Goal: Task Accomplishment & Management: Manage account settings

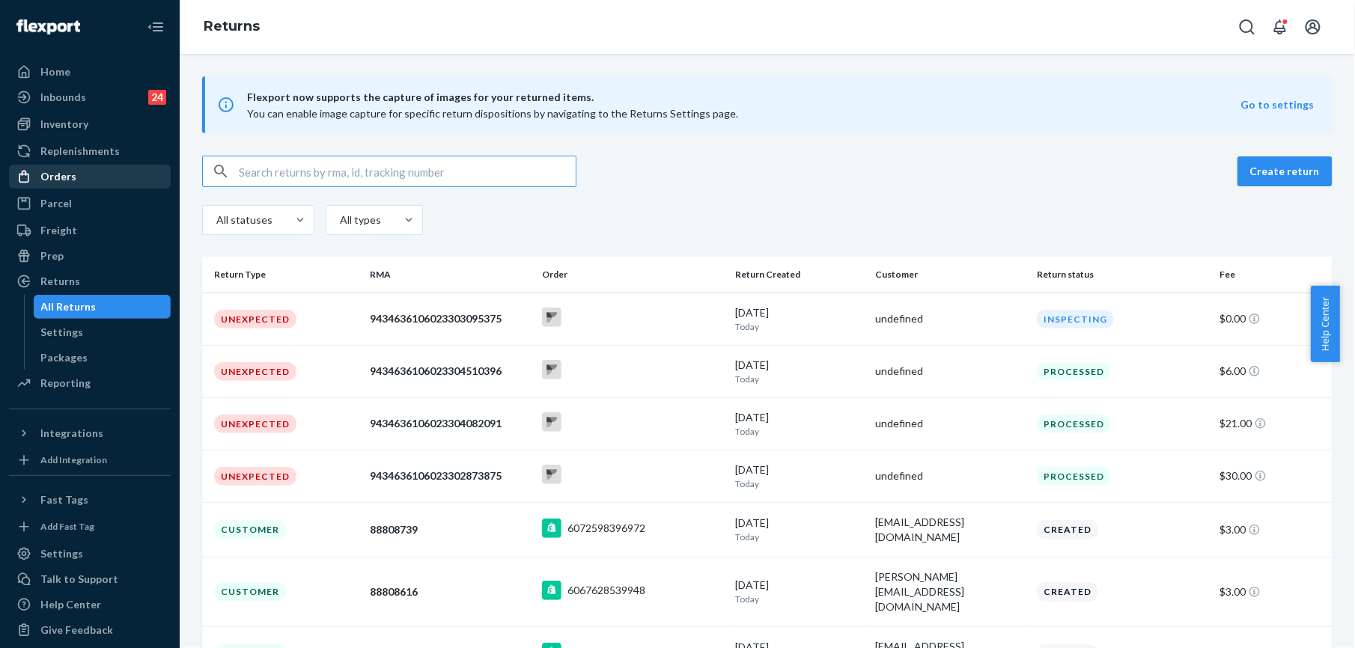
click at [67, 180] on div "Orders" at bounding box center [58, 176] width 36 height 15
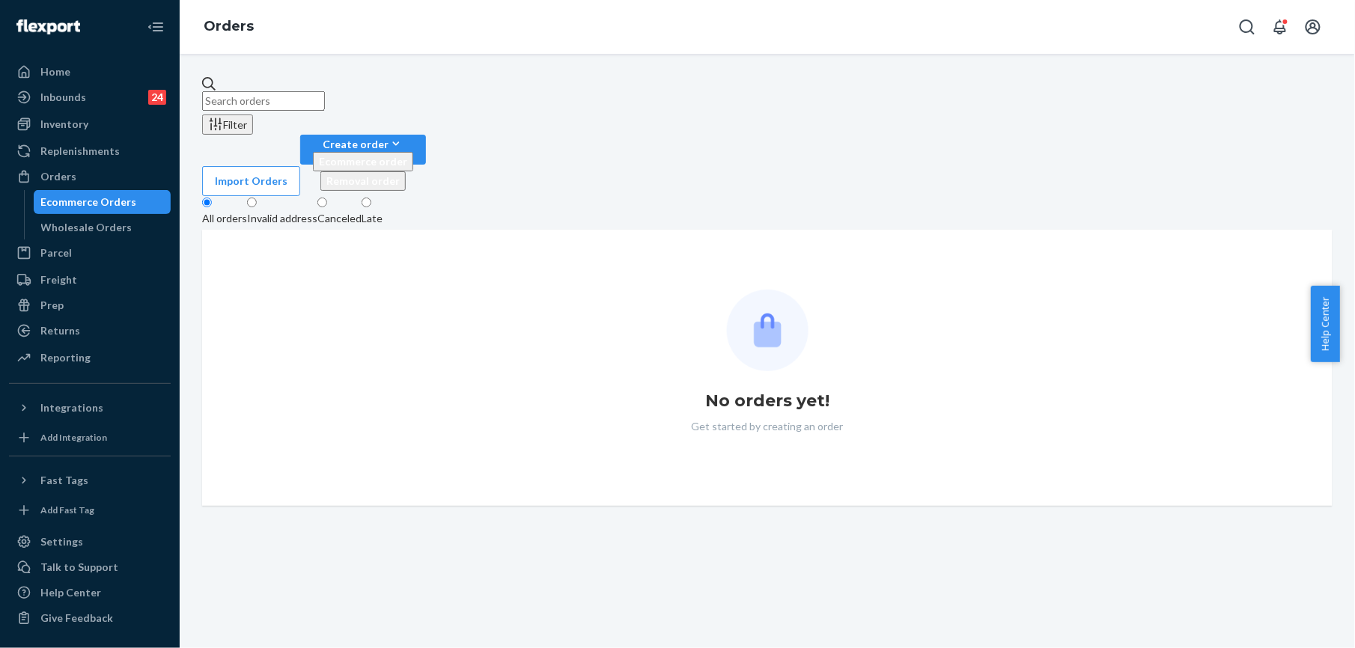
click at [270, 91] on input "text" at bounding box center [263, 100] width 123 height 19
paste input "254940792"
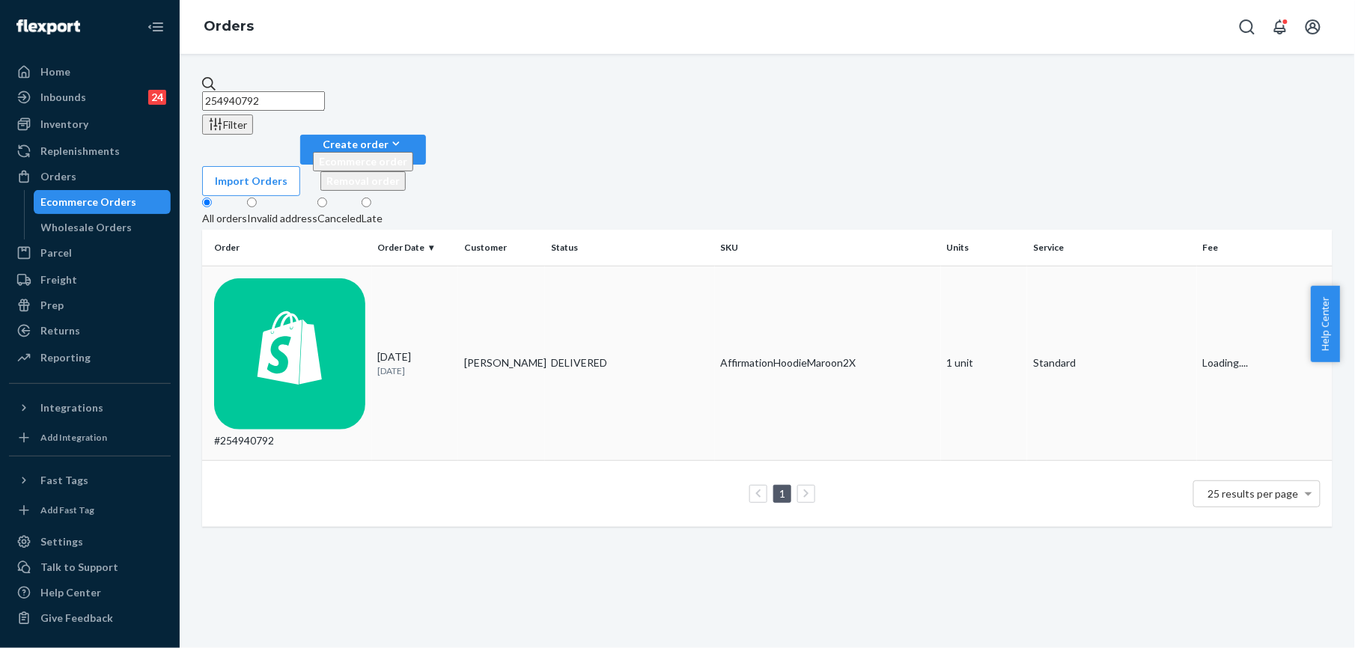
type input "254940792"
click at [285, 279] on div "#254940792" at bounding box center [290, 364] width 152 height 171
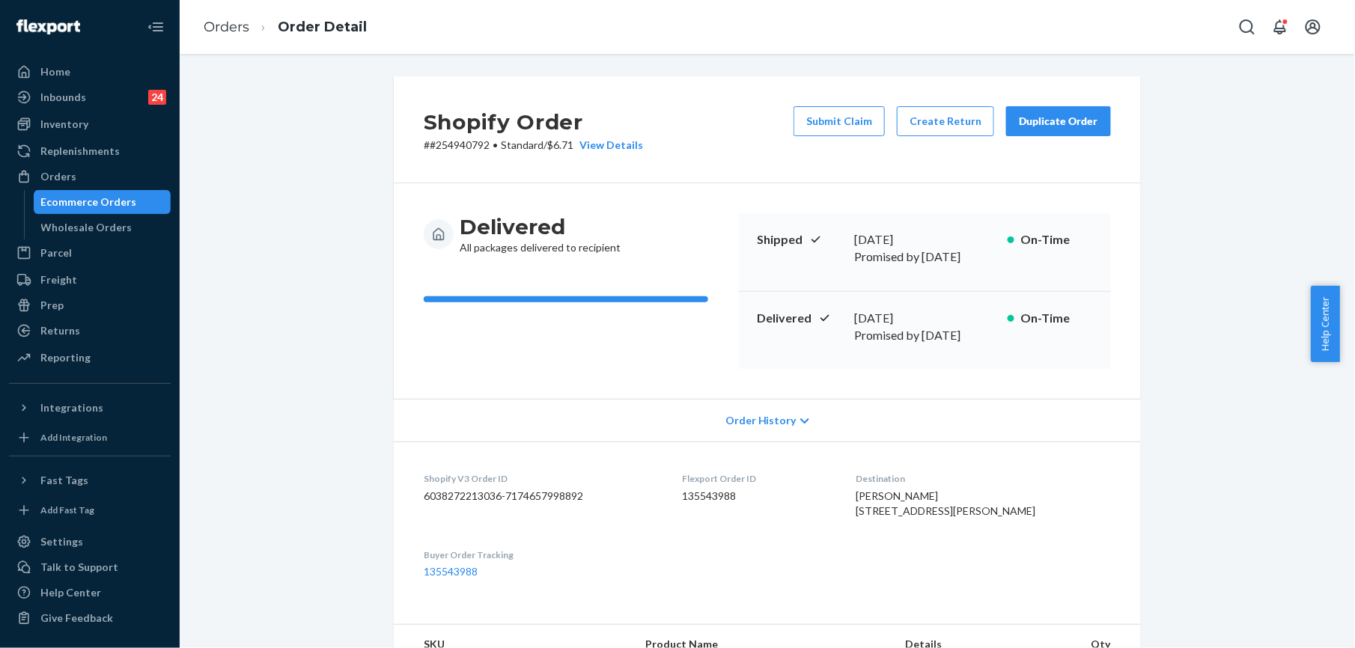
click at [1077, 118] on div "Duplicate Order" at bounding box center [1058, 121] width 79 height 15
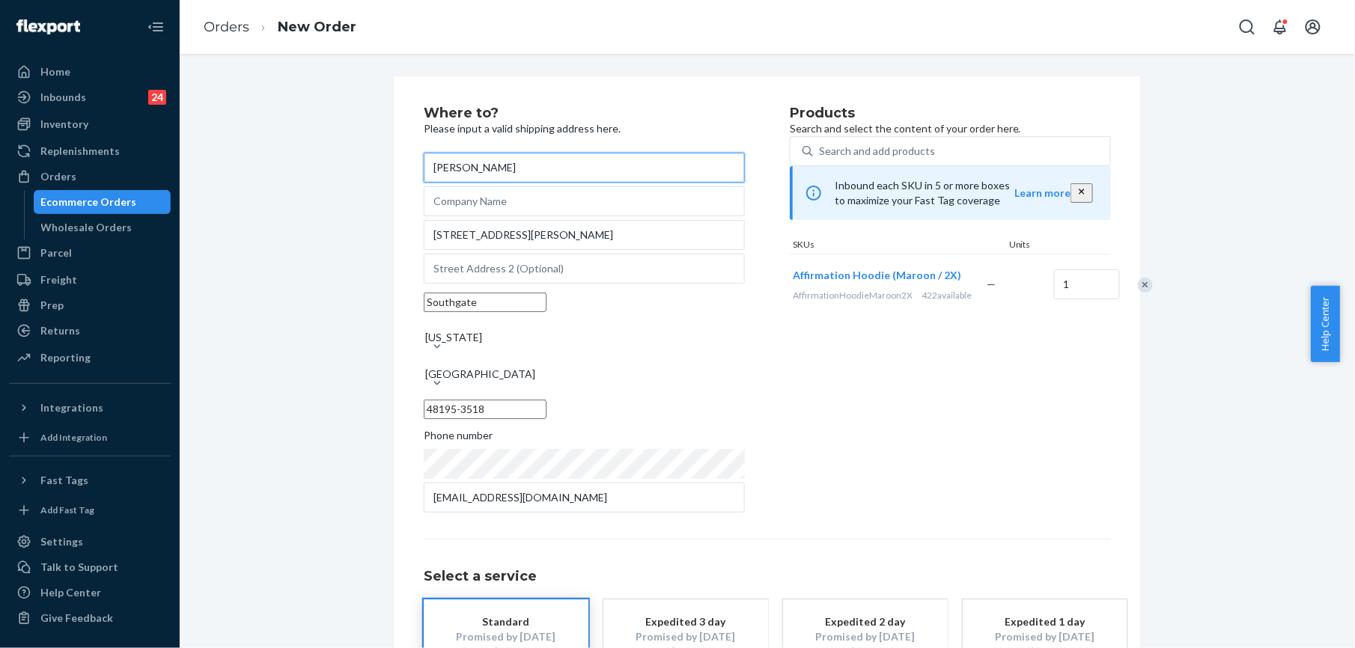
scroll to position [108, 0]
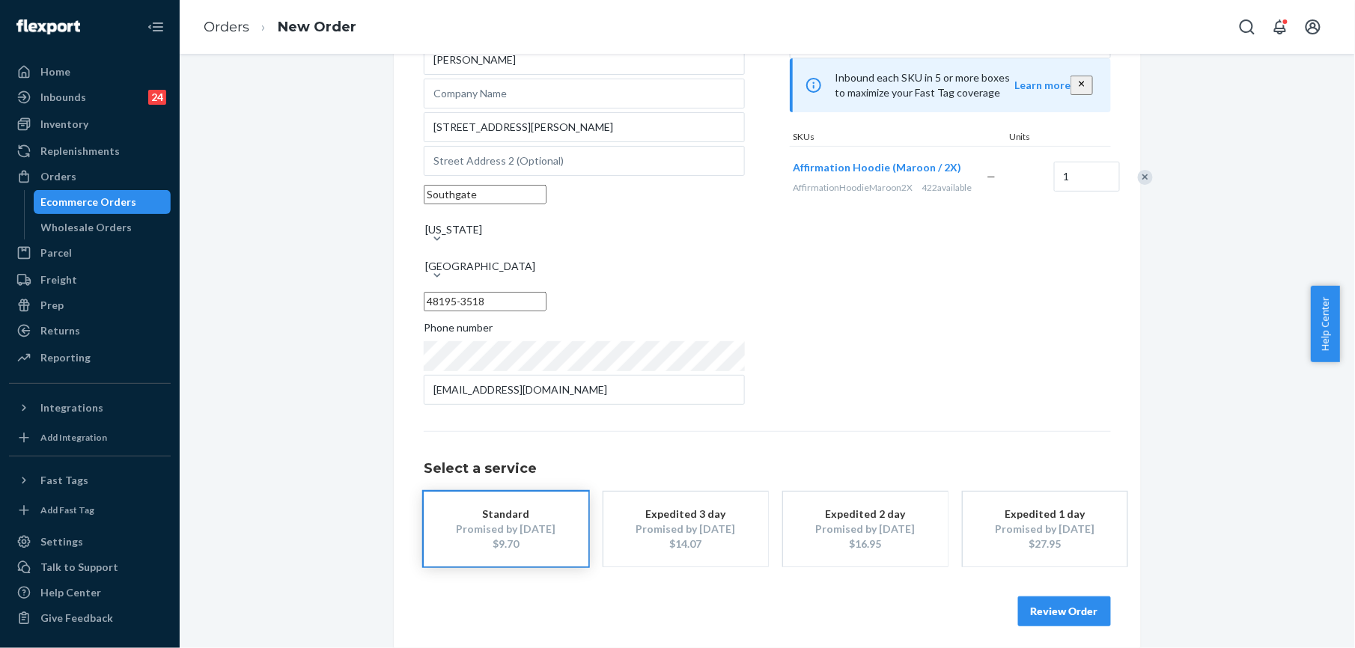
click at [1059, 615] on button "Review Order" at bounding box center [1064, 612] width 93 height 30
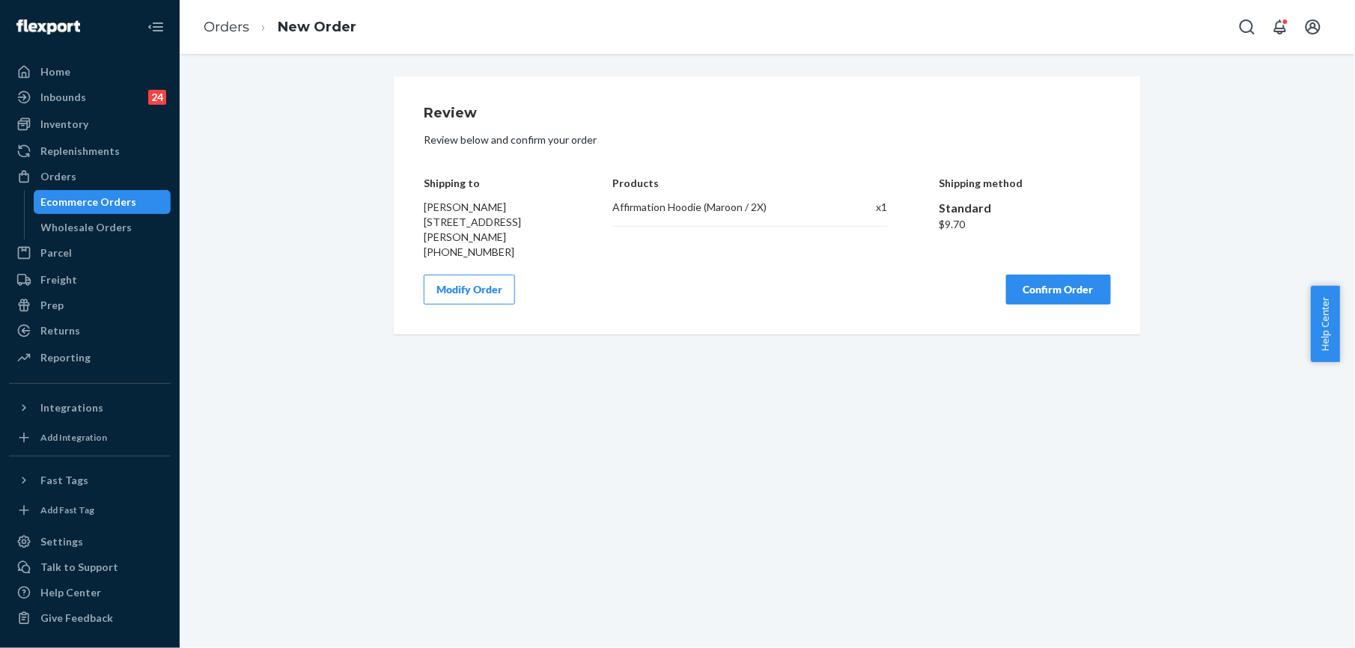
scroll to position [0, 0]
click at [1068, 297] on button "Confirm Order" at bounding box center [1058, 290] width 105 height 30
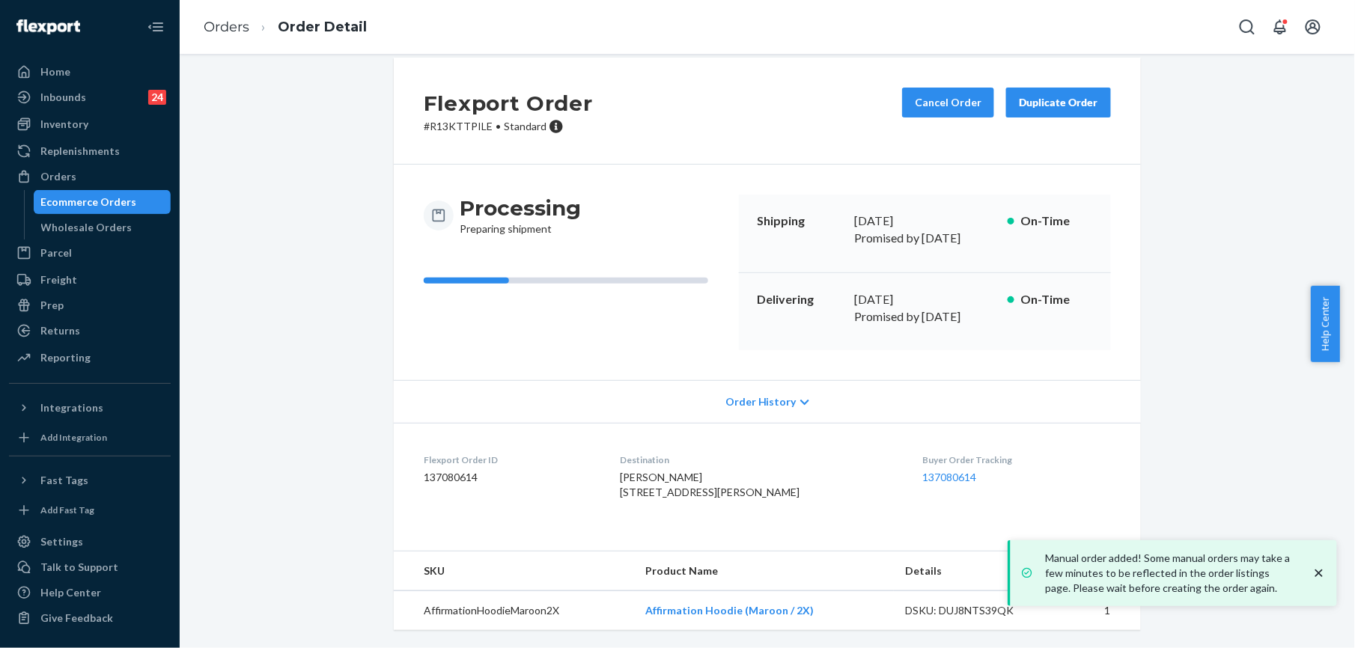
scroll to position [25, 0]
drag, startPoint x: 642, startPoint y: 609, endPoint x: 806, endPoint y: 612, distance: 163.3
click at [806, 612] on td "Affirmation Hoodie (Maroon / 2X)" at bounding box center [763, 611] width 260 height 40
copy link "Affirmation Hoodie (Maroon / 2X)"
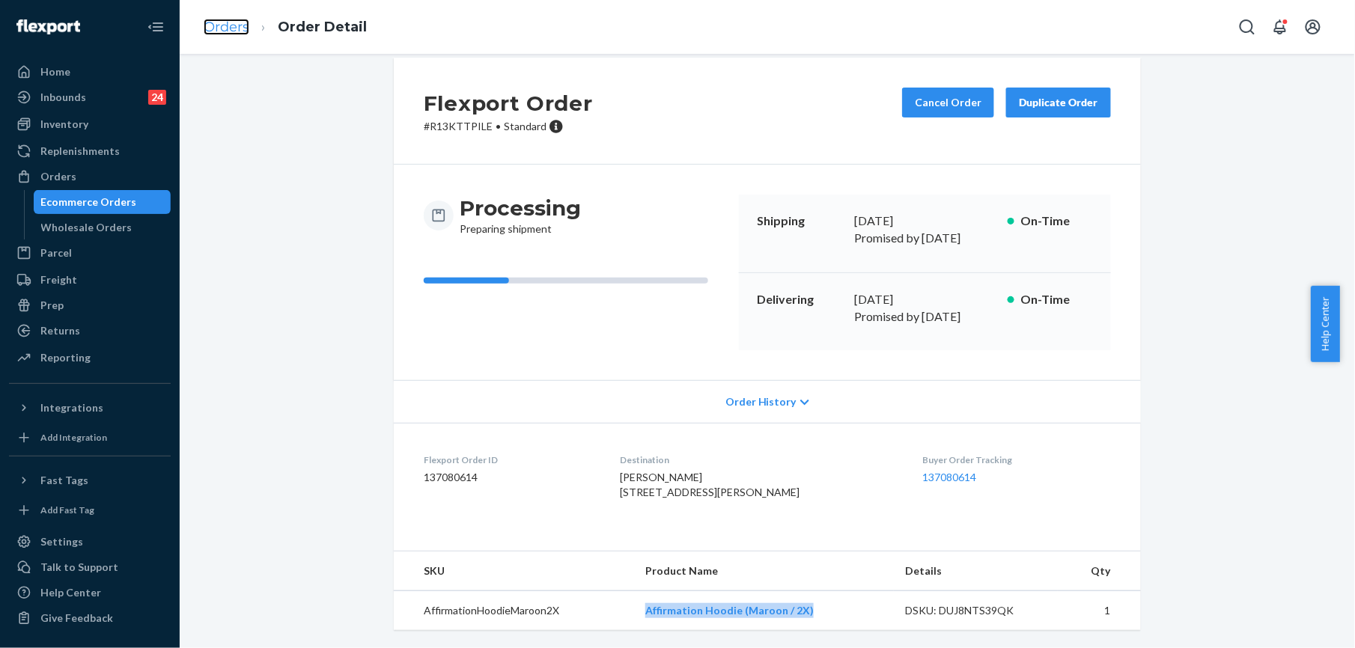
click at [241, 33] on link "Orders" at bounding box center [227, 27] width 46 height 16
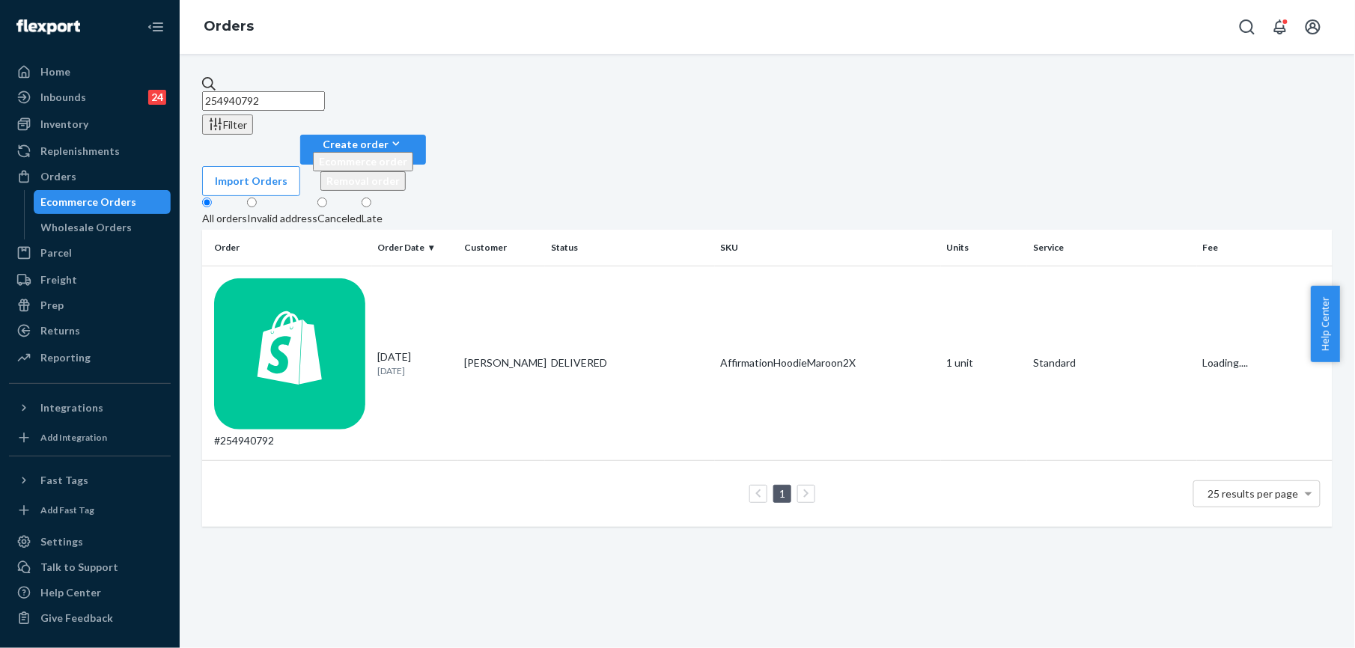
click at [315, 94] on input "254940792" at bounding box center [263, 100] width 123 height 19
paste input "[PERSON_NAME]"
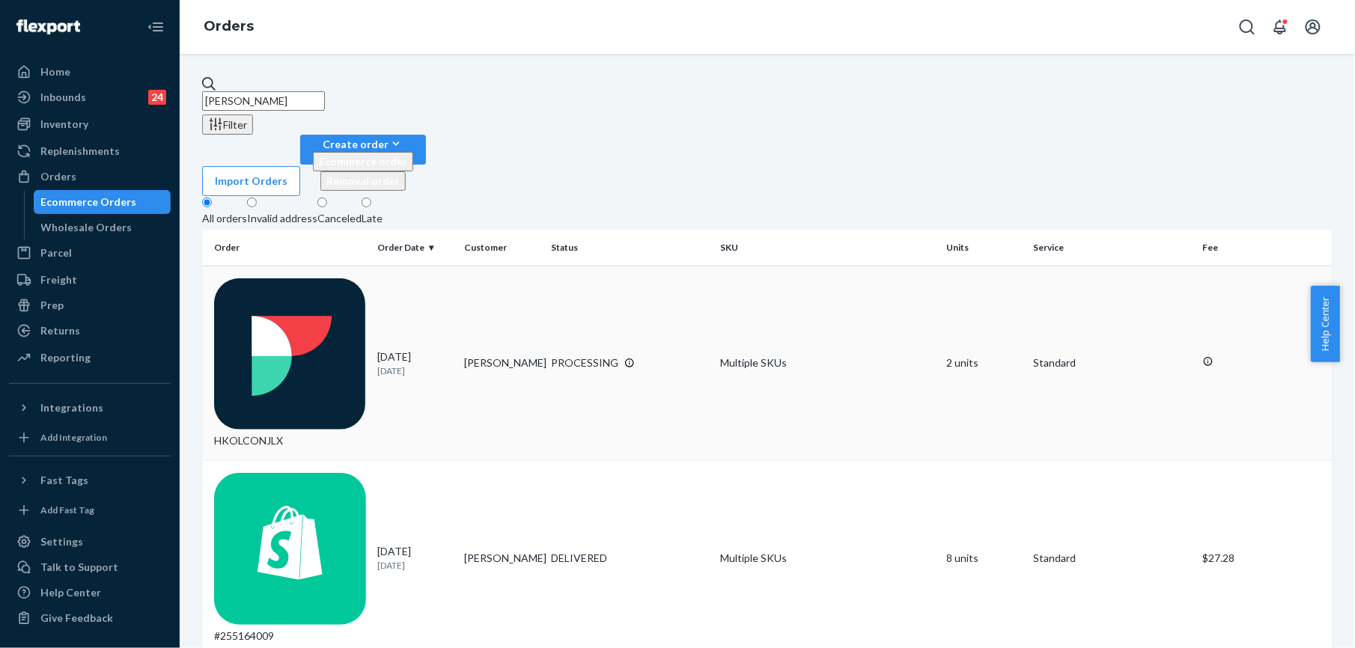
type input "[PERSON_NAME]"
click at [279, 279] on div "HKOLCONJLX" at bounding box center [290, 364] width 152 height 171
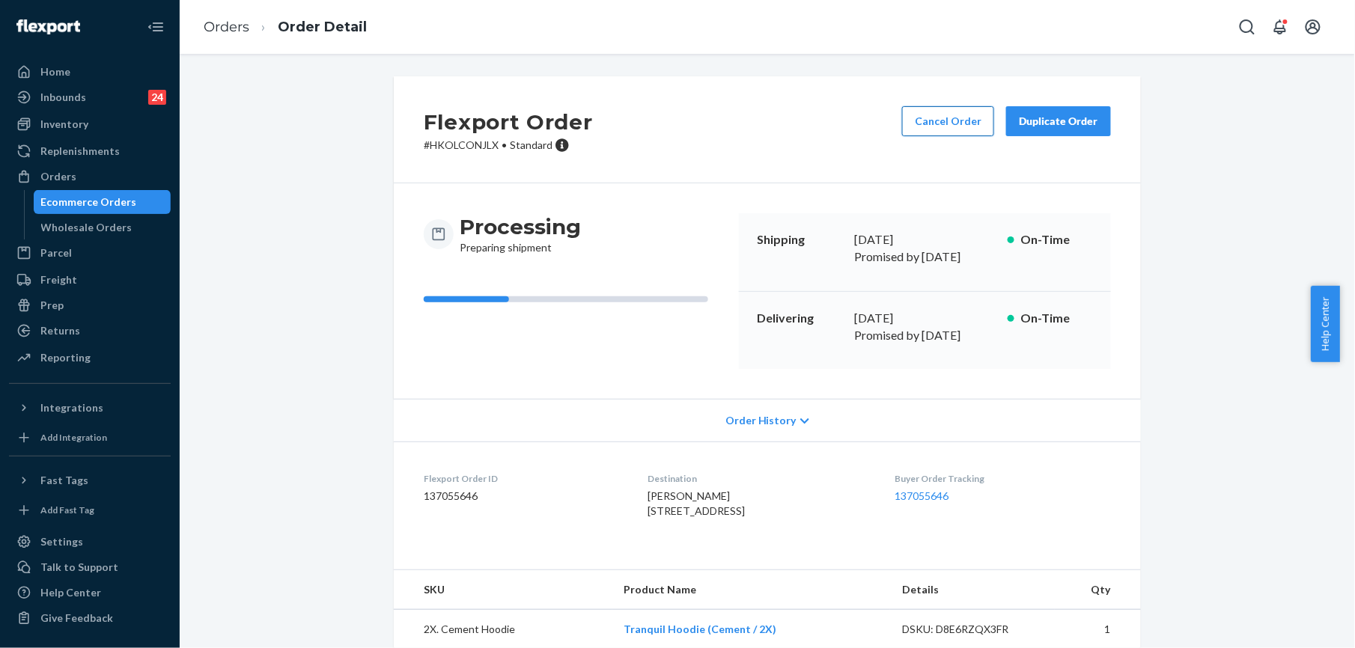
click at [933, 121] on button "Cancel Order" at bounding box center [948, 121] width 92 height 30
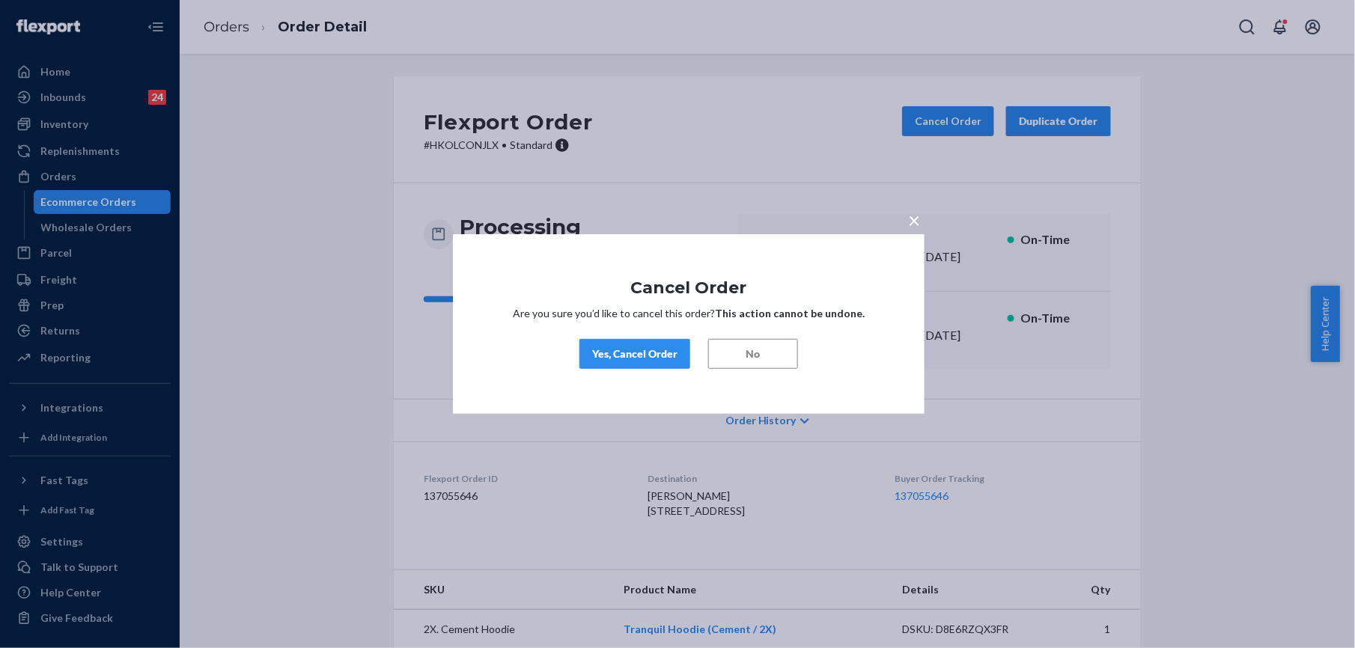
click at [630, 354] on div "Yes, Cancel Order" at bounding box center [634, 354] width 85 height 15
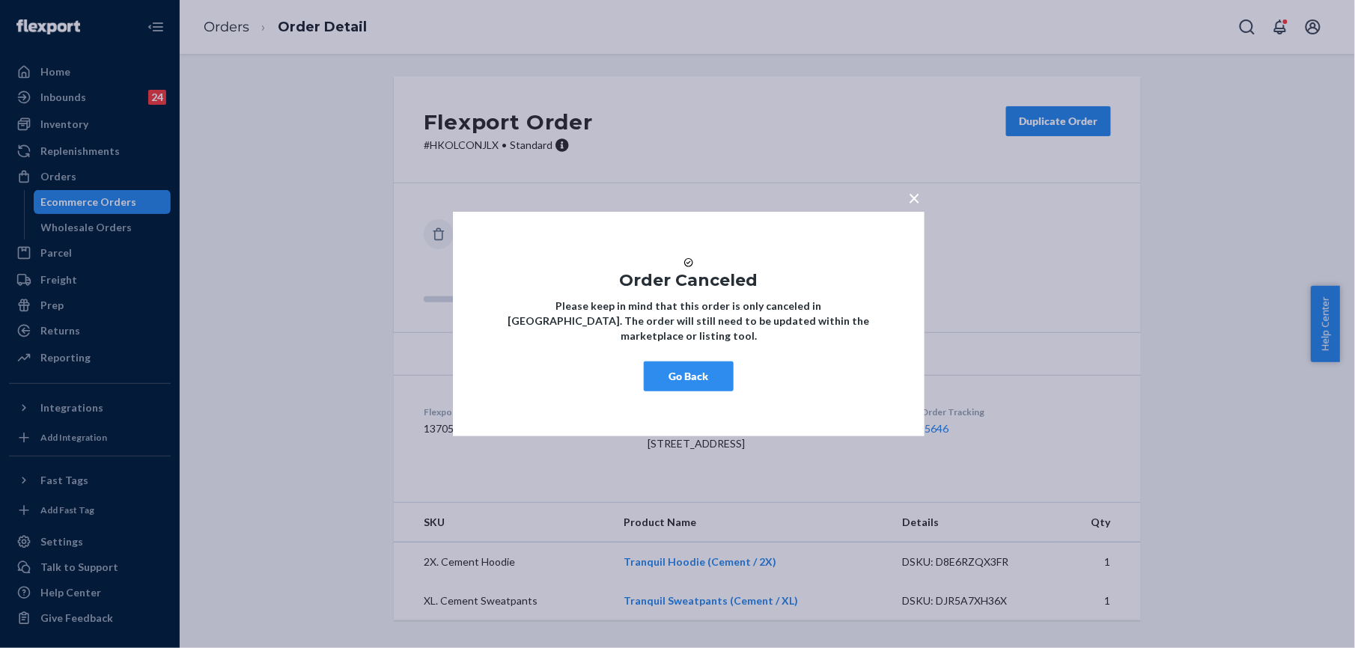
click at [702, 374] on button "Go Back" at bounding box center [689, 377] width 90 height 30
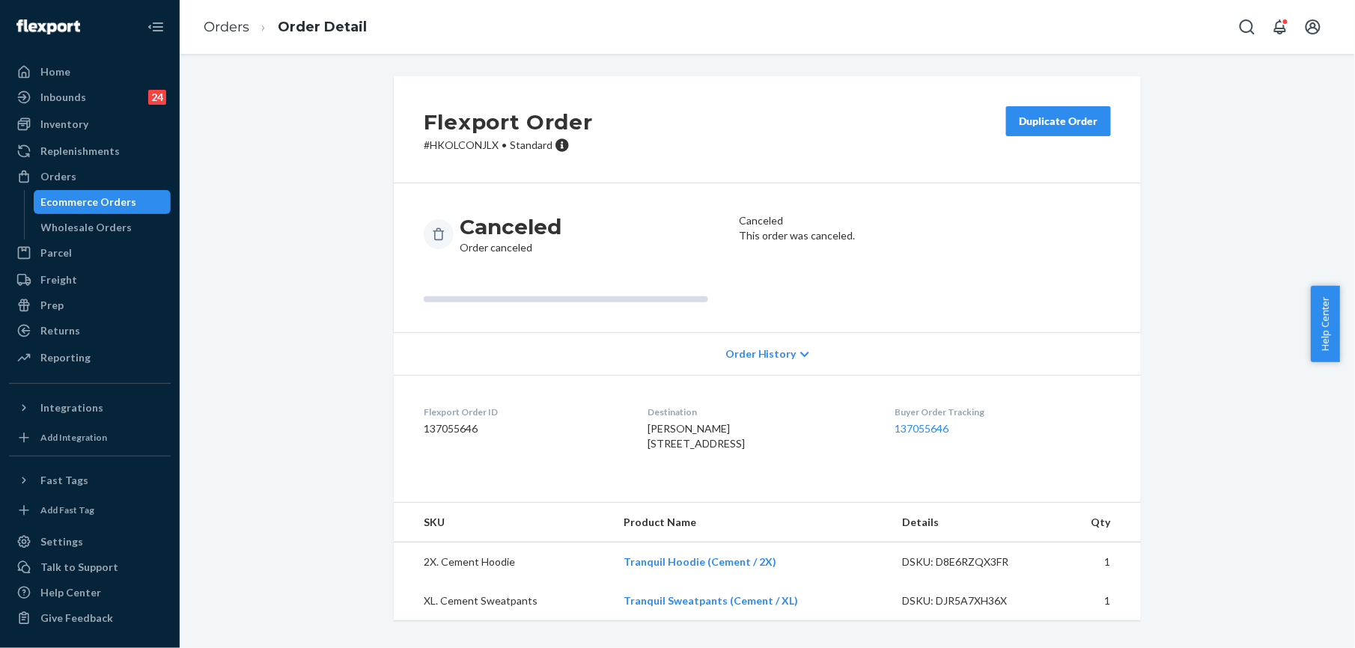
click at [1039, 129] on button "Duplicate Order" at bounding box center [1058, 121] width 105 height 30
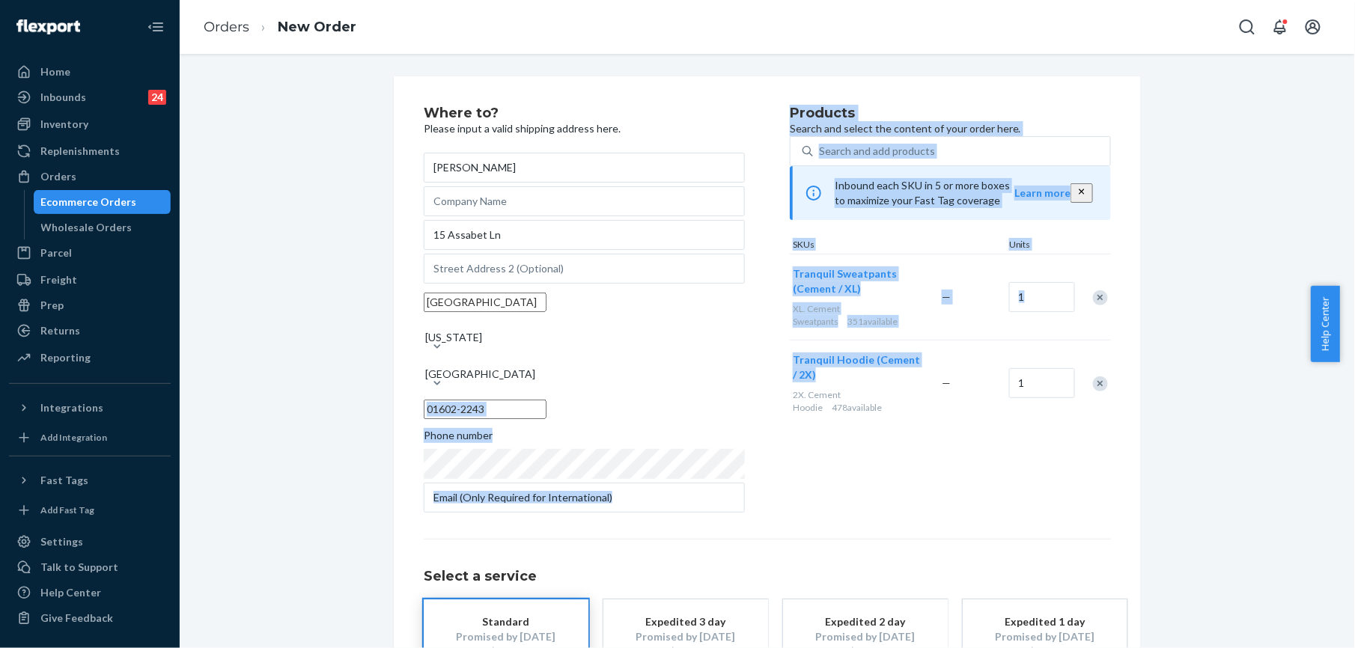
drag, startPoint x: 800, startPoint y: 378, endPoint x: 803, endPoint y: 394, distance: 16.0
click at [803, 394] on div "Where to? Please input a valid shipping address here. [PERSON_NAME] [STREET_ADD…" at bounding box center [767, 311] width 687 height 410
drag, startPoint x: 803, startPoint y: 394, endPoint x: 755, endPoint y: 357, distance: 60.9
click at [755, 357] on div "Where to? Please input a valid shipping address here. [PERSON_NAME] [STREET_ADD…" at bounding box center [607, 311] width 366 height 410
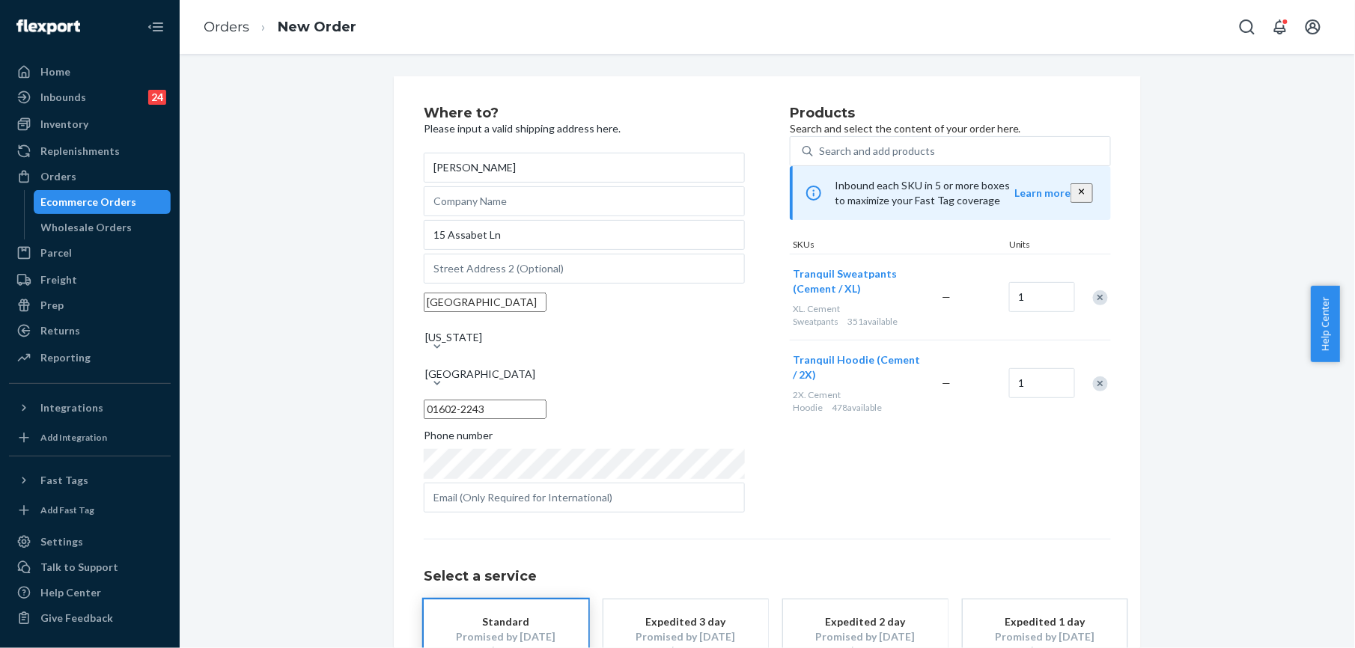
drag, startPoint x: 806, startPoint y: 399, endPoint x: 780, endPoint y: 383, distance: 29.9
click at [780, 383] on div "Where to? Please input a valid shipping address here. [PERSON_NAME] [STREET_ADD…" at bounding box center [767, 311] width 687 height 410
click at [753, 402] on div "Where to? Please input a valid shipping address here. [PERSON_NAME] [STREET_ADD…" at bounding box center [607, 311] width 366 height 410
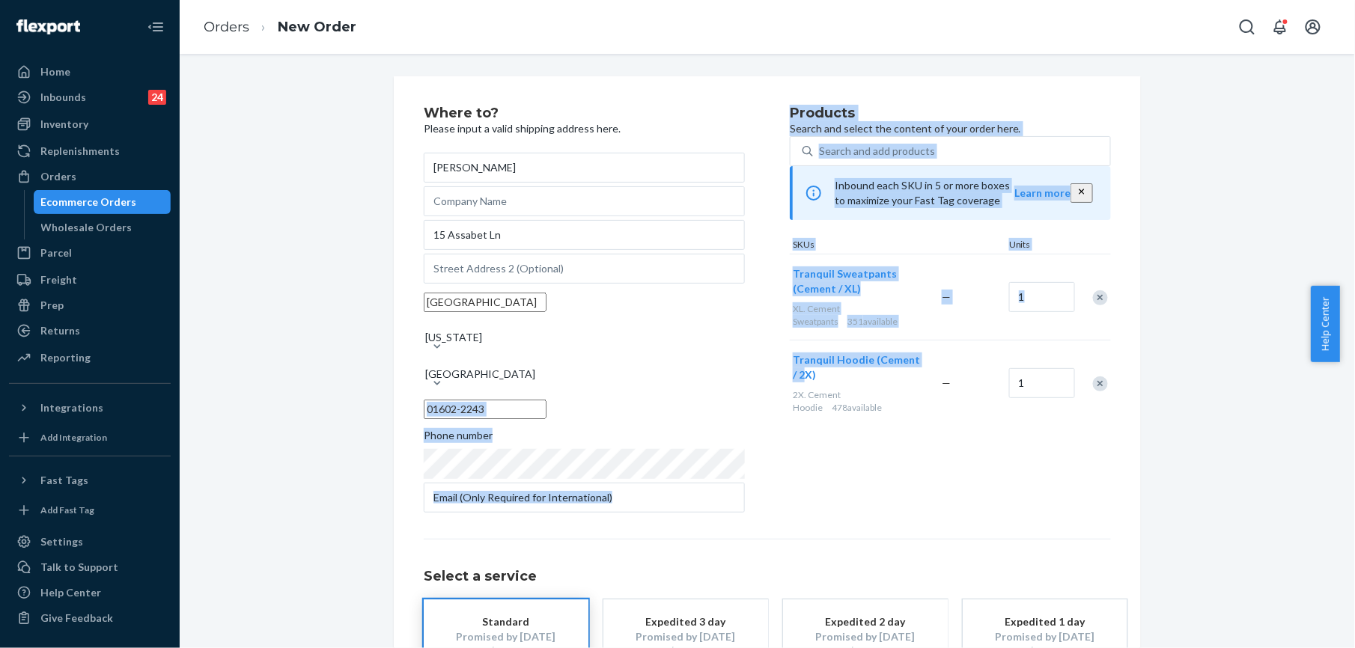
drag, startPoint x: 782, startPoint y: 385, endPoint x: 792, endPoint y: 392, distance: 12.9
click at [792, 392] on div "Where to? Please input a valid shipping address here. [PERSON_NAME] [STREET_ADD…" at bounding box center [767, 311] width 687 height 410
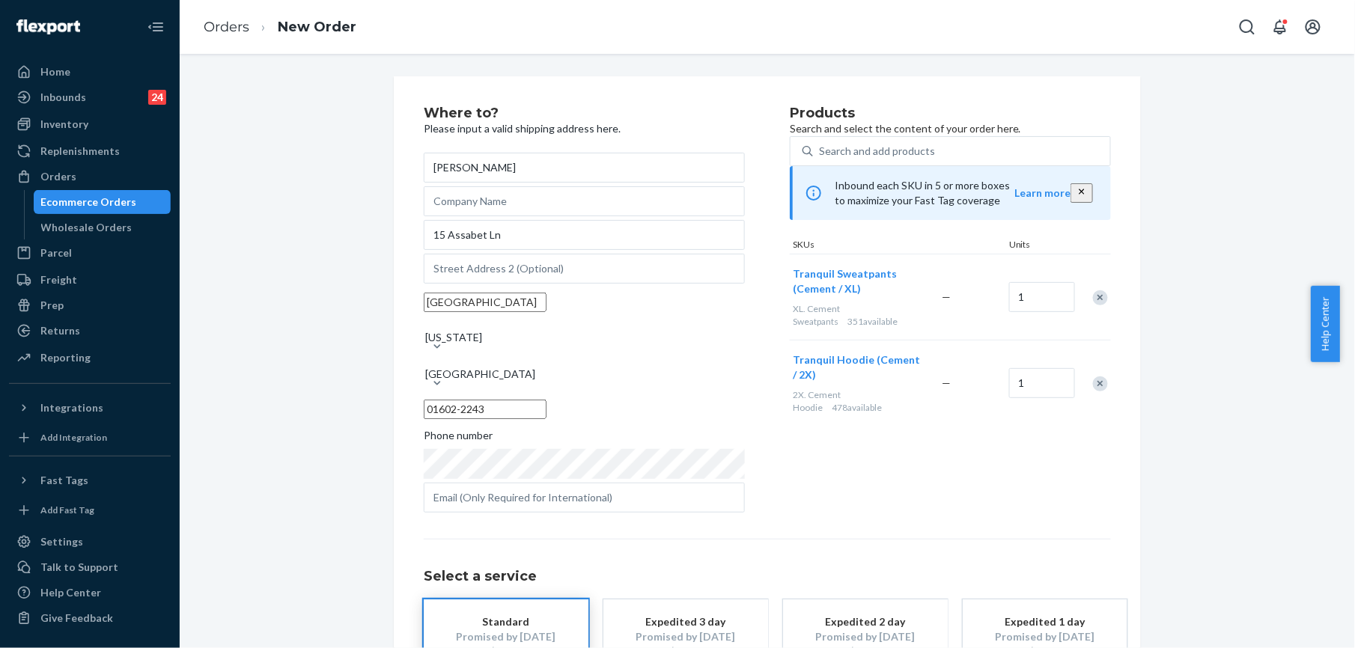
drag, startPoint x: 792, startPoint y: 392, endPoint x: 756, endPoint y: 331, distance: 71.1
click at [756, 331] on div "Where to? Please input a valid shipping address here. [PERSON_NAME] [STREET_ADD…" at bounding box center [607, 311] width 366 height 410
click at [851, 159] on div "Search and add products" at bounding box center [877, 151] width 116 height 15
click at [821, 159] on input "Search and add products" at bounding box center [819, 151] width 1 height 15
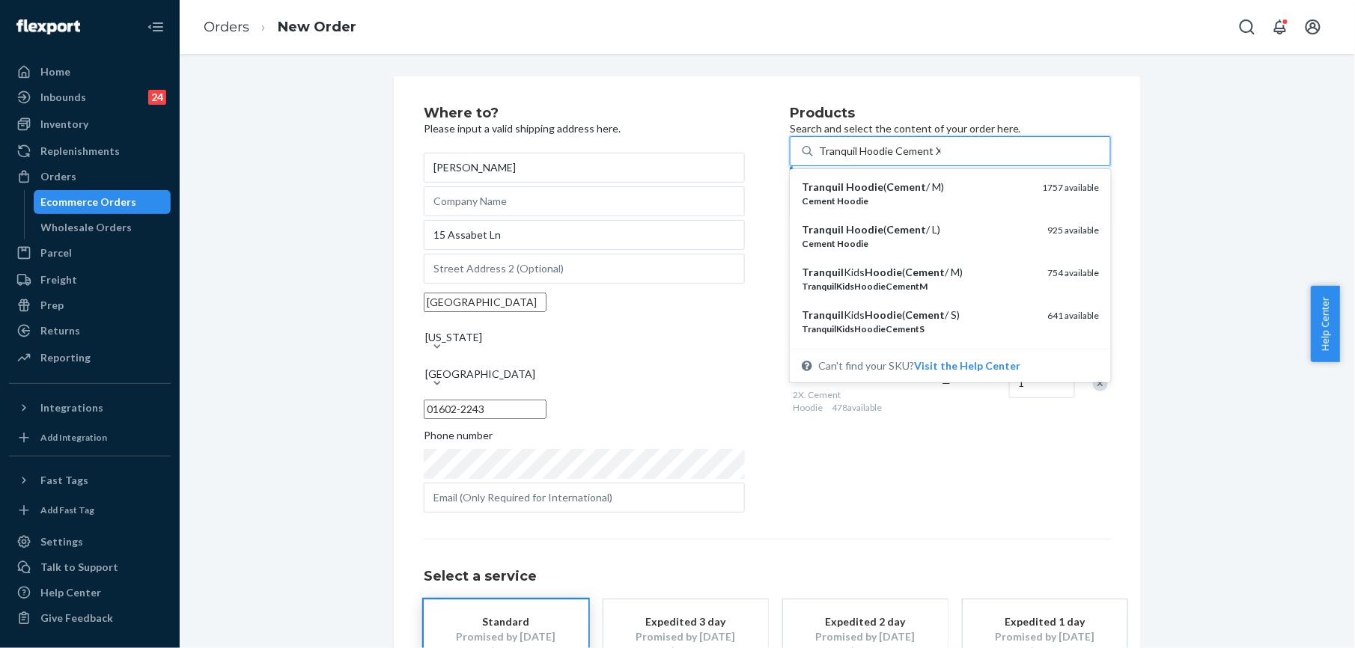
type input "Tranquil Hoodie Cement XL"
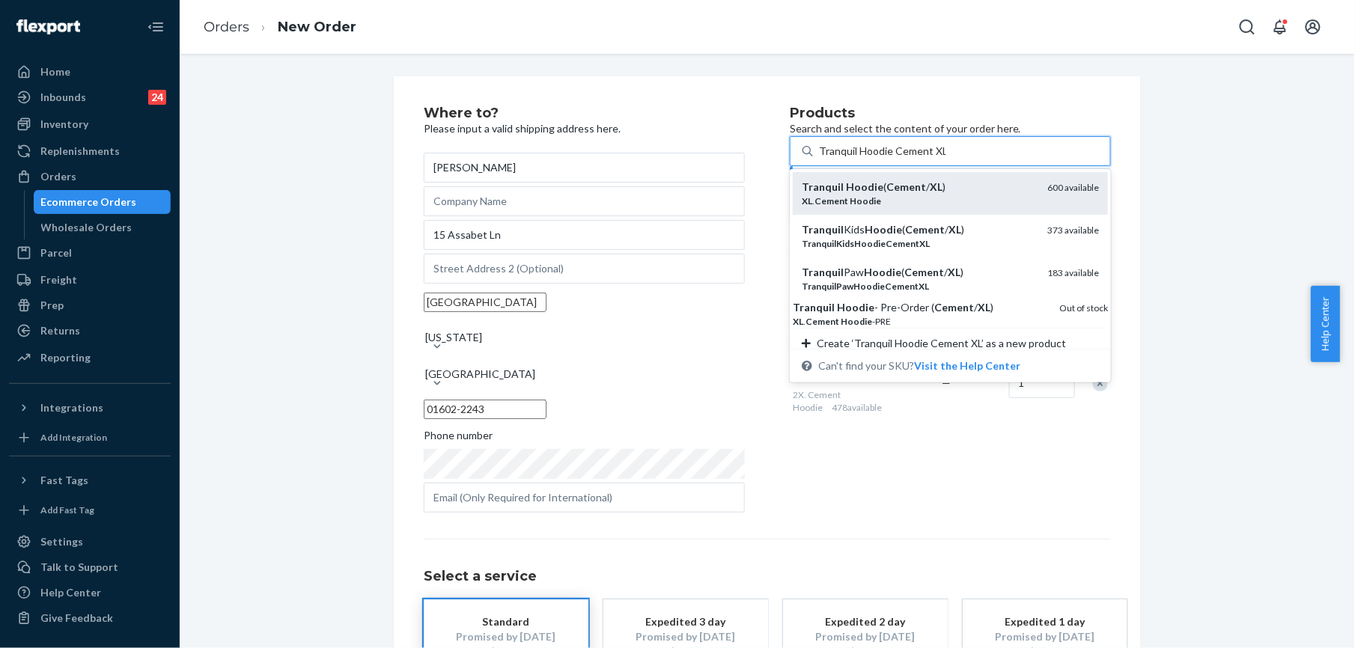
click at [866, 193] on em "Hoodie" at bounding box center [864, 186] width 37 height 13
click at [866, 159] on input "Tranquil Hoodie Cement XL" at bounding box center [882, 151] width 127 height 15
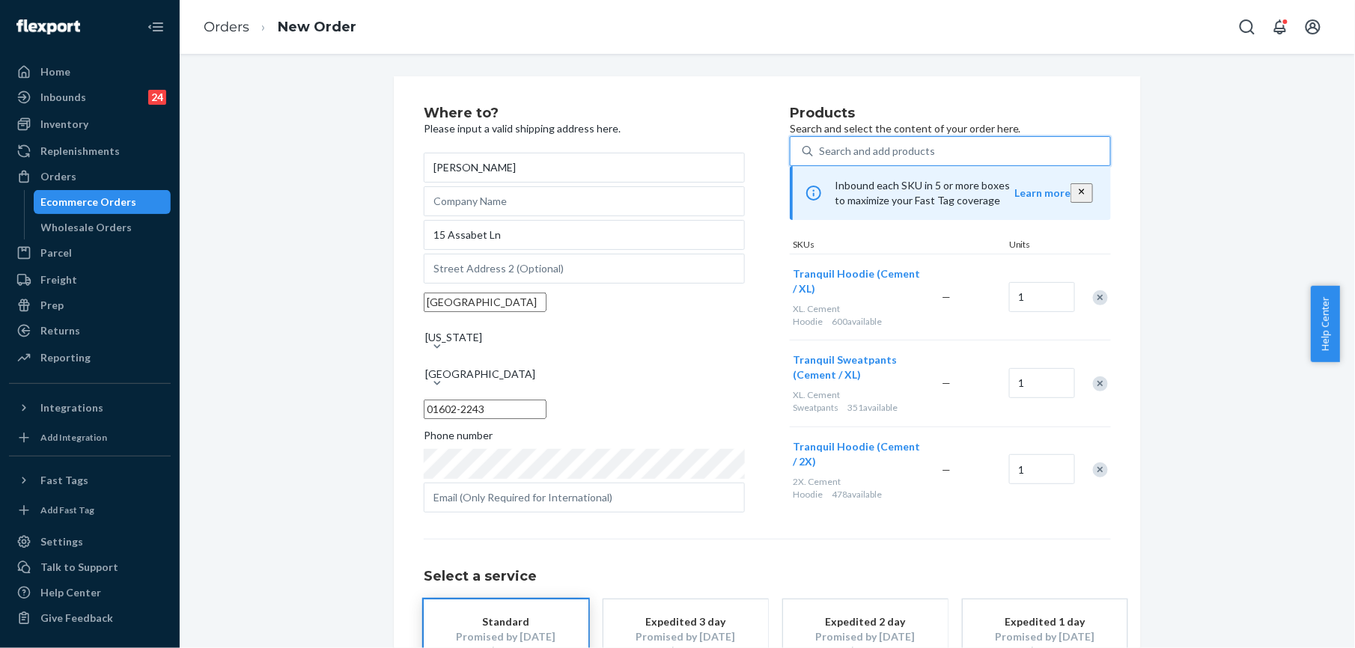
click at [1093, 478] on div "Remove Item" at bounding box center [1100, 470] width 15 height 15
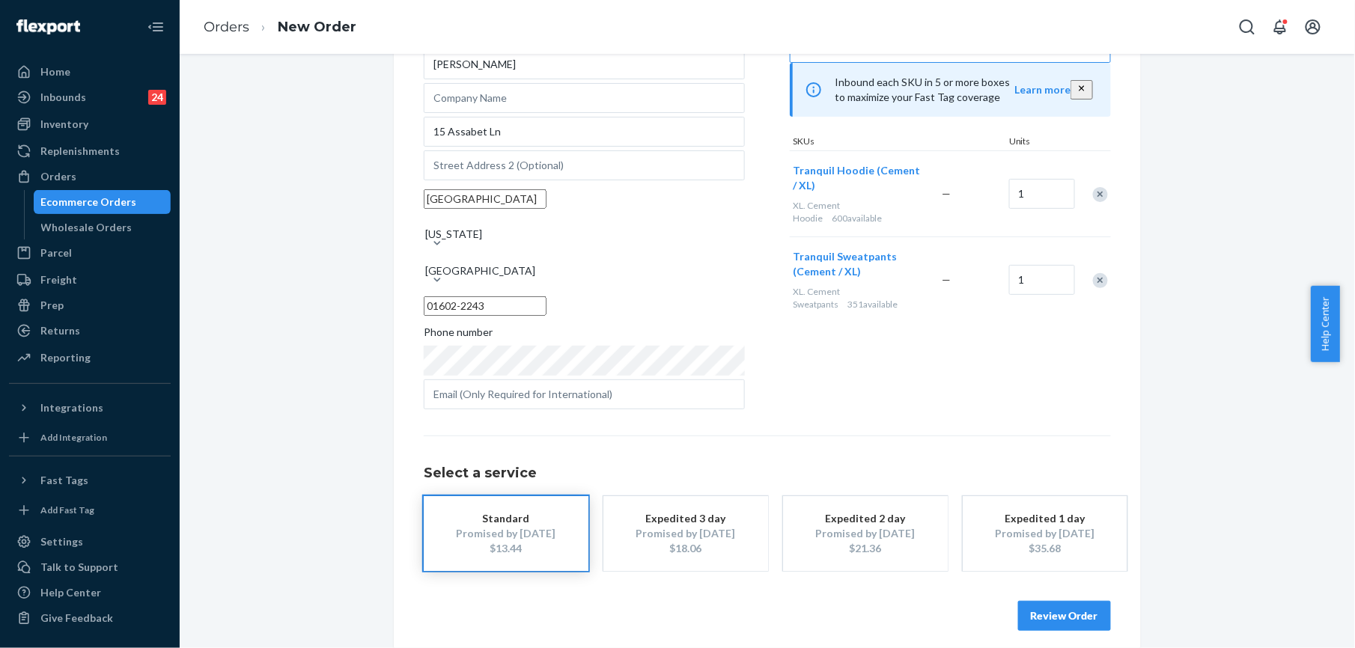
scroll to position [108, 0]
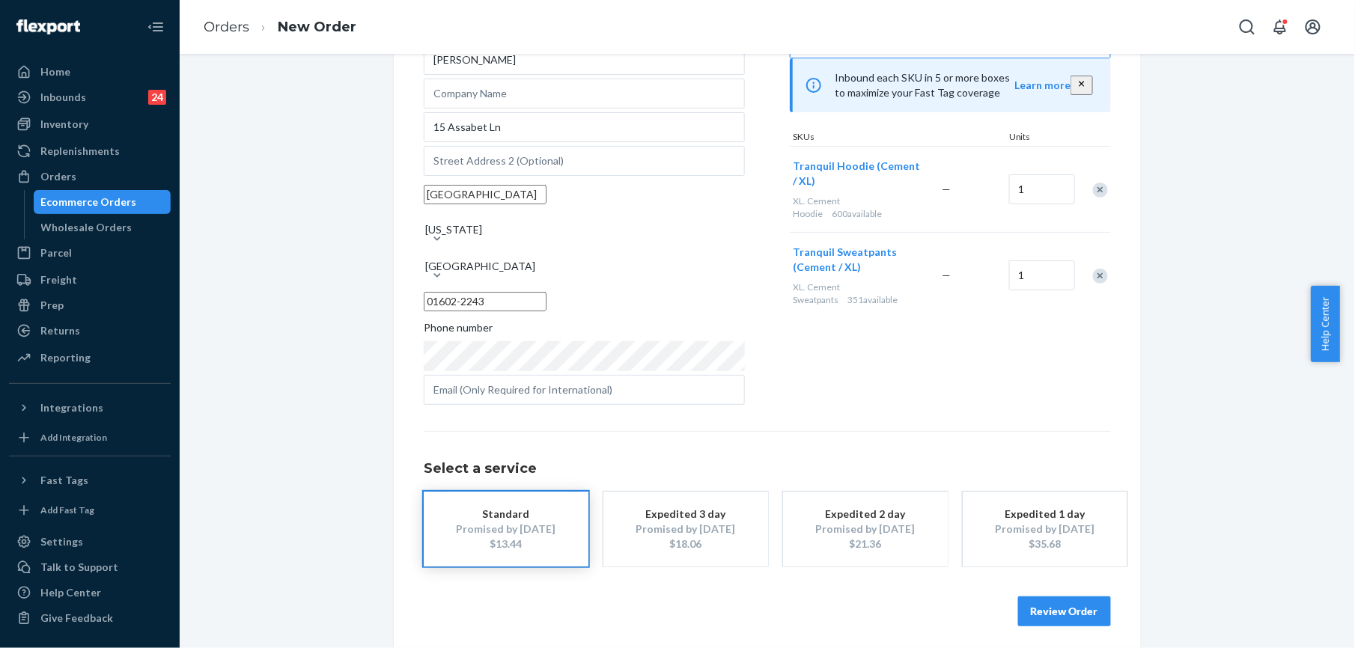
click at [1035, 597] on button "Review Order" at bounding box center [1064, 612] width 93 height 30
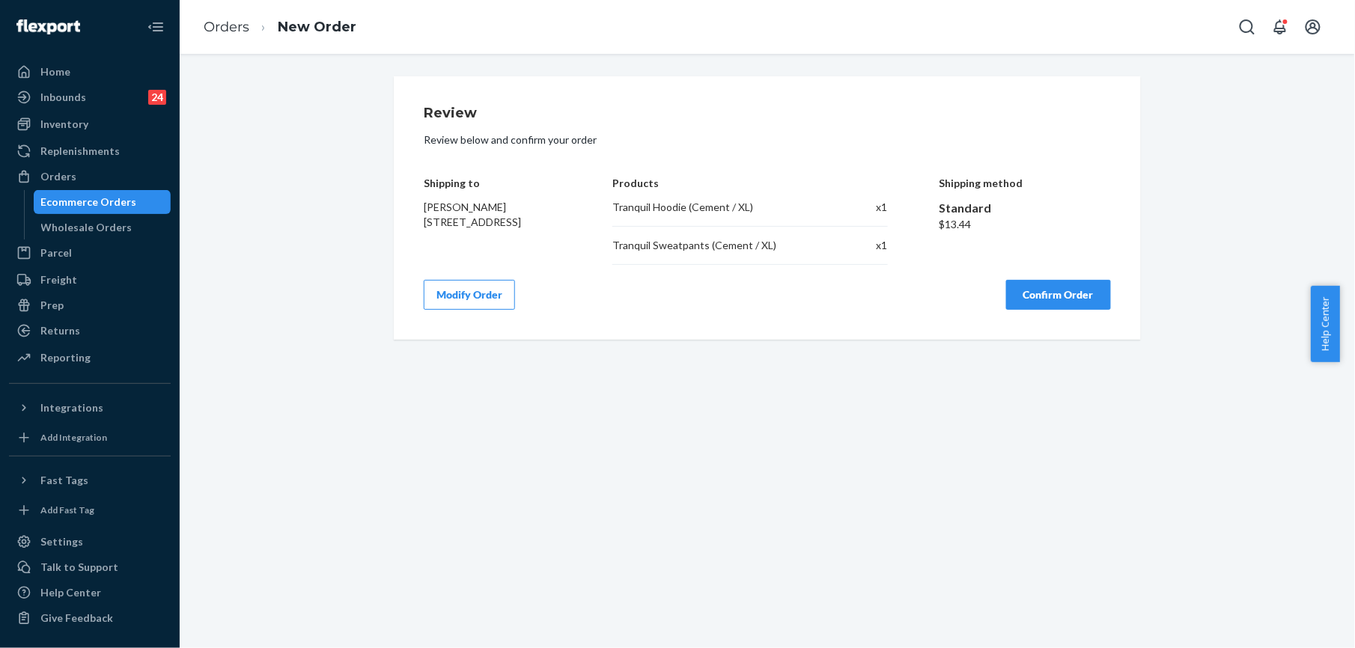
click at [1047, 299] on button "Confirm Order" at bounding box center [1058, 295] width 105 height 30
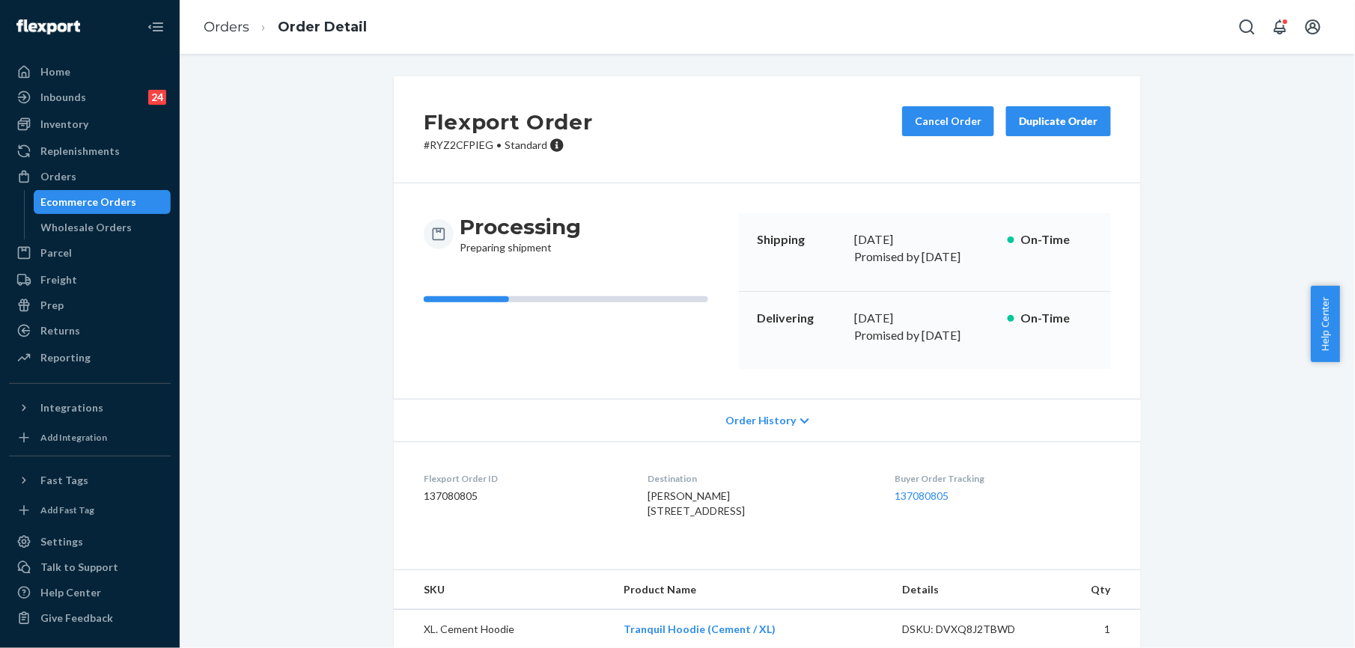
scroll to position [64, 0]
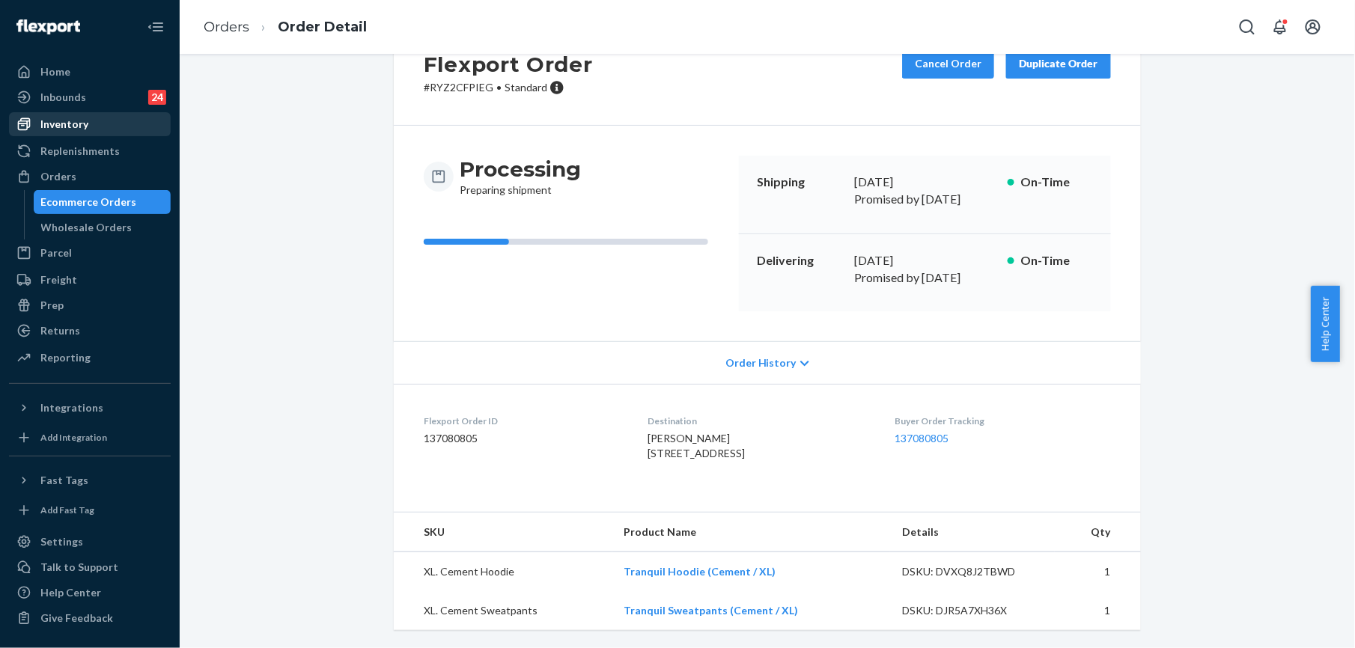
click at [73, 130] on div "Inventory" at bounding box center [64, 124] width 48 height 15
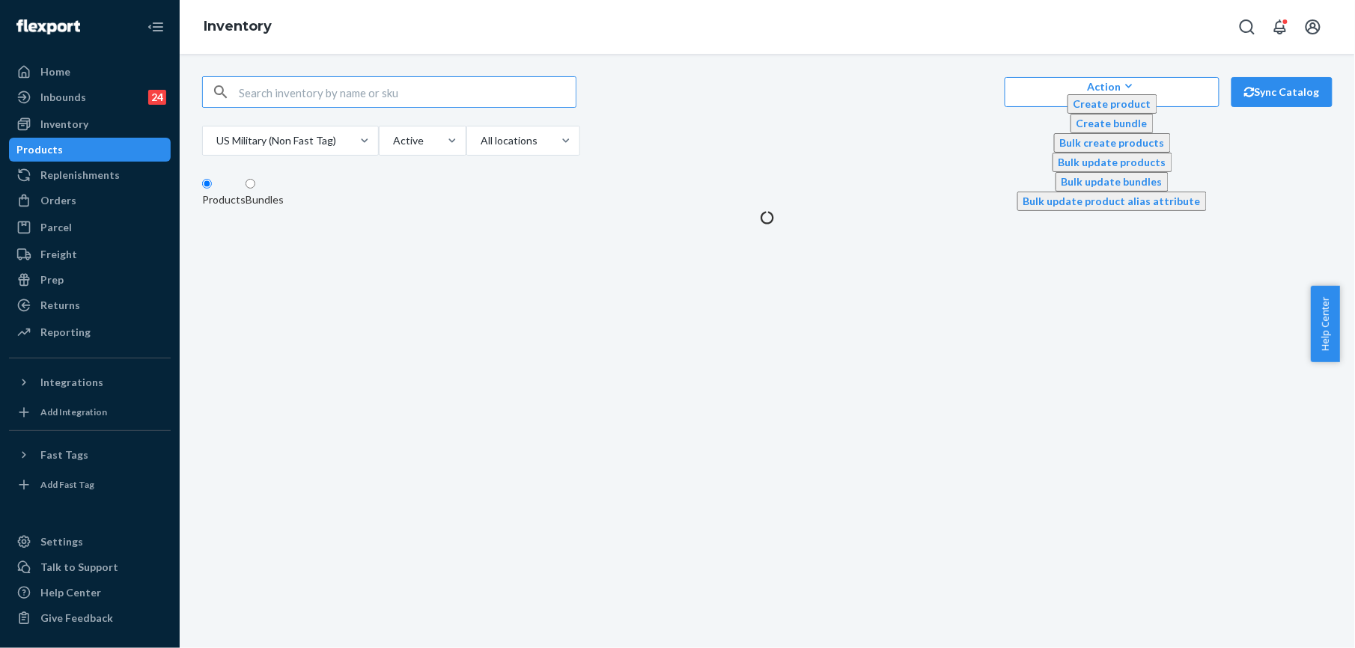
click at [255, 88] on input "text" at bounding box center [407, 92] width 337 height 30
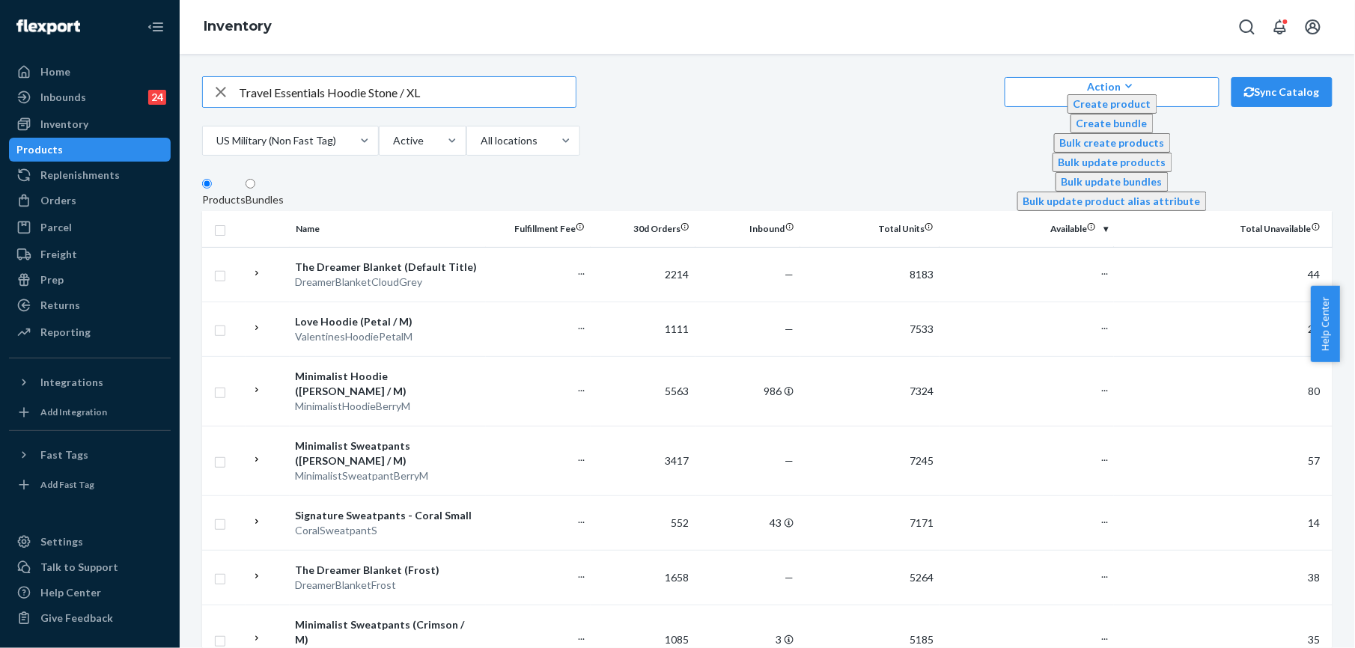
type input "Travel Essentials Hoodie Stone / XL"
